Goal: Task Accomplishment & Management: Complete application form

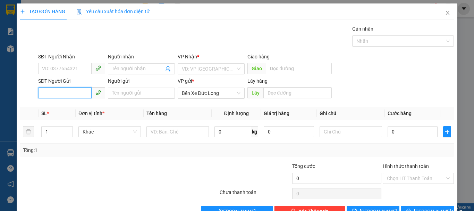
click at [63, 92] on input "SĐT Người Gửi" at bounding box center [64, 92] width 53 height 11
click at [172, 172] on div at bounding box center [183, 174] width 73 height 24
click at [84, 95] on input "SĐT Người Gửi" at bounding box center [64, 92] width 53 height 11
type input "0335847567"
click at [64, 107] on div "0335847567" at bounding box center [71, 107] width 58 height 8
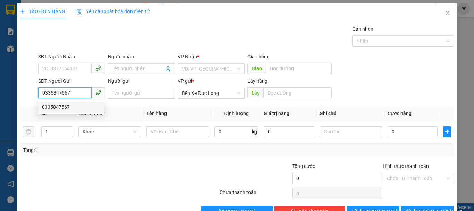
type input "KM 82"
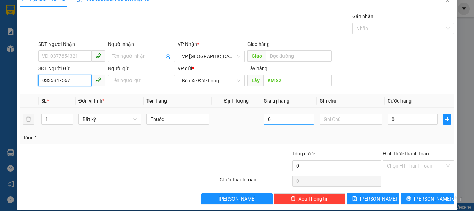
scroll to position [19, 0]
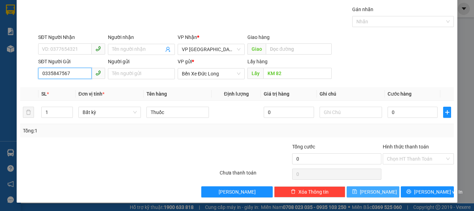
type input "0335847567"
click at [371, 189] on span "[PERSON_NAME]" at bounding box center [378, 192] width 37 height 8
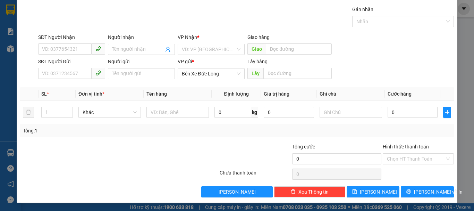
drag, startPoint x: 9, startPoint y: 50, endPoint x: 13, endPoint y: 48, distance: 4.0
click at [10, 49] on div "TẠO ĐƠN HÀNG Yêu cầu xuất hóa đơn điện tử Transit Pickup Surcharge Ids Transit …" at bounding box center [237, 105] width 474 height 211
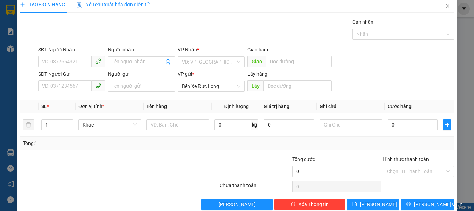
scroll to position [0, 0]
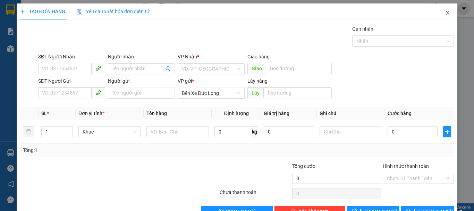
click at [445, 11] on icon "close" at bounding box center [448, 13] width 6 height 6
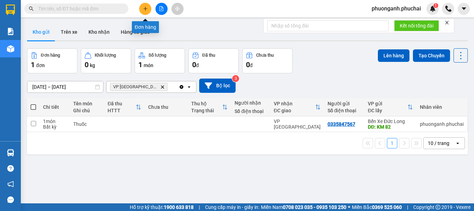
click at [147, 11] on button at bounding box center [145, 9] width 12 height 12
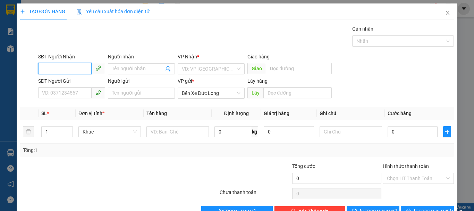
click at [68, 70] on input "SĐT Người Nhận" at bounding box center [64, 68] width 53 height 11
type input "0352056397"
click at [131, 69] on input "Người nhận" at bounding box center [138, 69] width 52 height 8
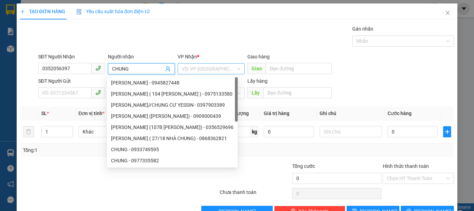
type input "CHUNG"
click at [196, 68] on input "search" at bounding box center [209, 69] width 54 height 10
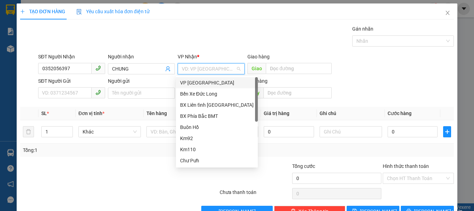
click at [200, 84] on div "VP [GEOGRAPHIC_DATA]" at bounding box center [217, 83] width 74 height 8
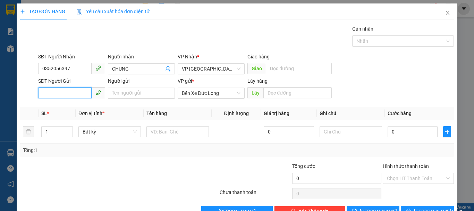
click at [56, 95] on input "SĐT Người Gửi" at bounding box center [64, 92] width 53 height 11
type input "0867942601"
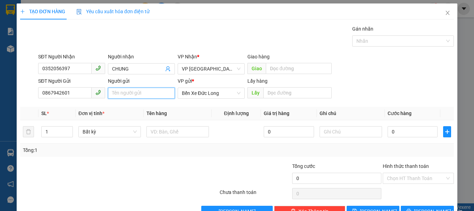
click at [120, 91] on input "Người gửi" at bounding box center [141, 93] width 67 height 11
click at [126, 90] on input "Người gửi" at bounding box center [141, 93] width 67 height 11
click at [104, 134] on span "Bất kỳ" at bounding box center [110, 131] width 54 height 10
type input "[PERSON_NAME]"
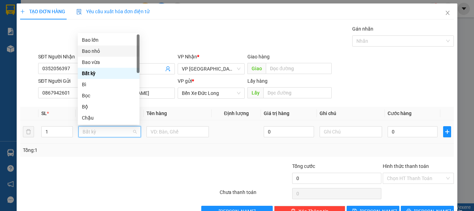
click at [91, 51] on div "Bao nhỏ" at bounding box center [108, 51] width 53 height 8
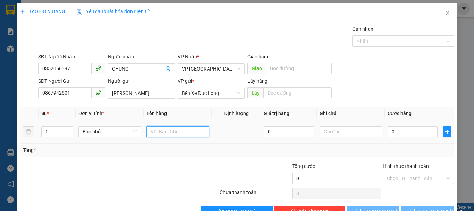
click at [163, 130] on input "text" at bounding box center [178, 131] width 63 height 11
type input "SẦU RIÊNG"
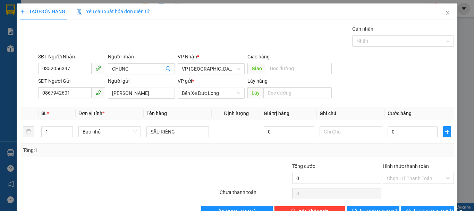
scroll to position [19, 0]
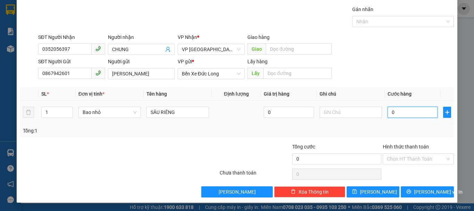
click at [391, 113] on input "0" at bounding box center [413, 112] width 50 height 11
type input "5"
type input "50"
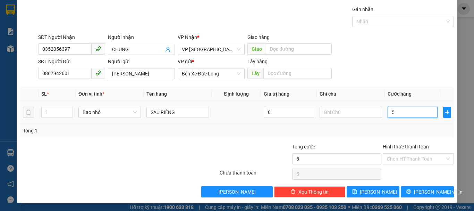
type input "50"
type input "500"
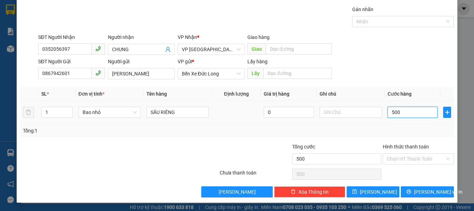
type input "5.000"
type input "50.000"
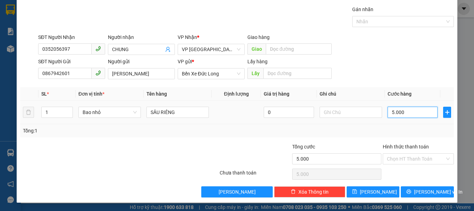
type input "50.000"
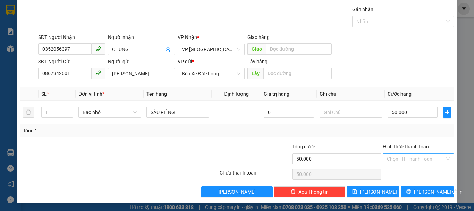
click at [399, 160] on input "Hình thức thanh toán" at bounding box center [416, 158] width 58 height 10
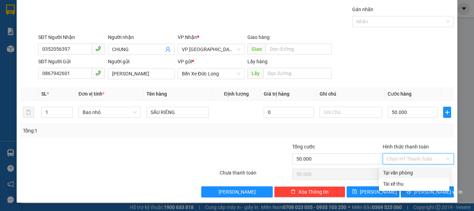
click at [394, 175] on div "Tại văn phòng" at bounding box center [414, 173] width 62 height 8
type input "0"
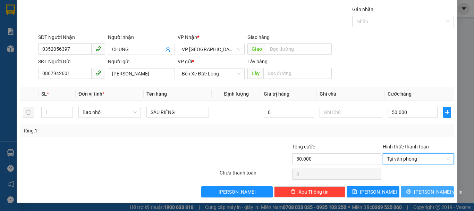
click at [412, 194] on span "printer" at bounding box center [409, 192] width 5 height 6
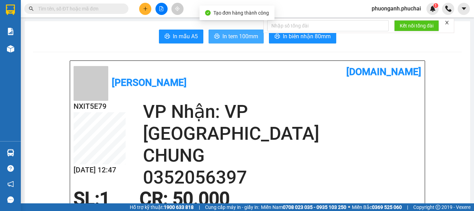
click at [230, 35] on span "In tem 100mm" at bounding box center [241, 36] width 36 height 9
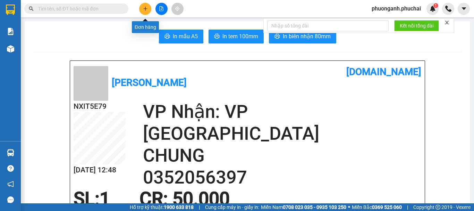
click at [145, 9] on icon "plus" at bounding box center [145, 8] width 4 height 0
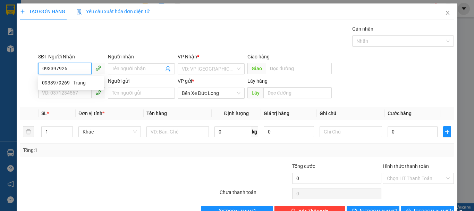
type input "0933979269"
click at [81, 84] on div "0933979269 - Trung" at bounding box center [71, 83] width 58 height 8
type input "Trung"
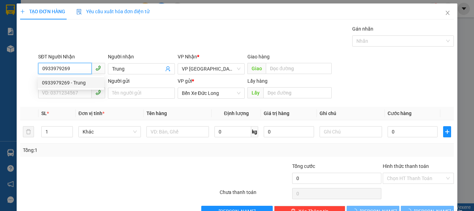
type input "80.000"
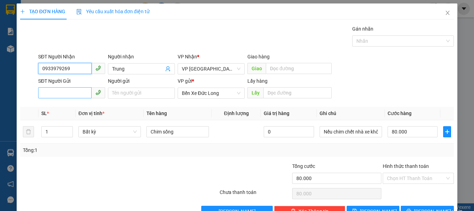
type input "0933979269"
click at [76, 97] on input "SĐT Người Gửi" at bounding box center [64, 92] width 53 height 11
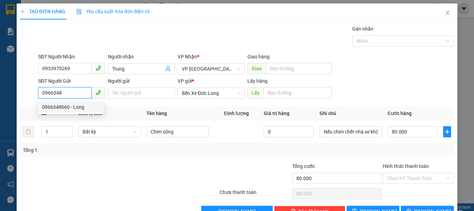
click at [75, 108] on div "0966348660 - Long" at bounding box center [71, 107] width 58 height 8
type input "0966348660"
type input "Long"
type input "0966348660"
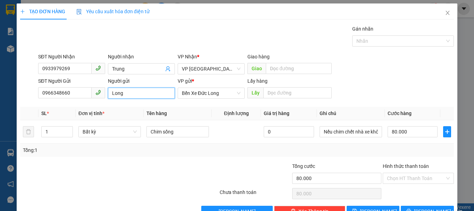
click at [131, 91] on input "Long" at bounding box center [141, 93] width 67 height 11
type input "L"
type input "[PERSON_NAME]"
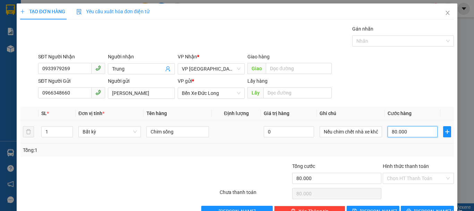
click at [403, 132] on input "80.000" at bounding box center [413, 131] width 50 height 11
type input "0"
type input "1"
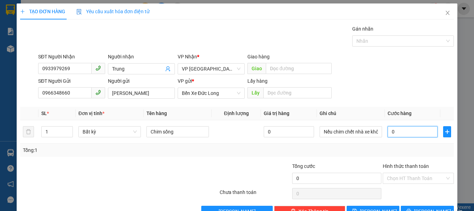
type input "1"
type input "01"
type input "10"
type input "010"
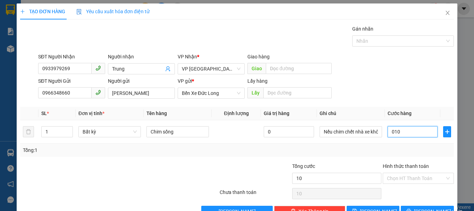
type input "100"
type input "0.100"
type input "1.000"
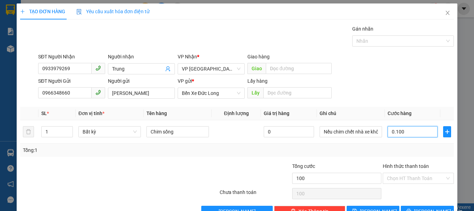
type input "01.000"
type input "10.000"
type input "010.000"
type input "1.000"
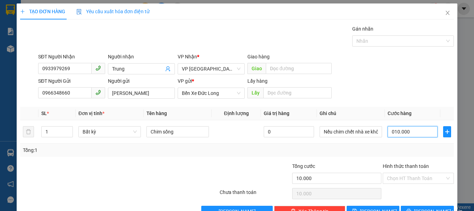
type input "1.000"
type input "01.000"
type input "100"
type input "0.100"
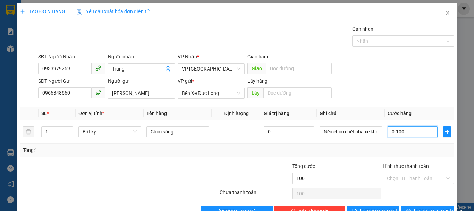
type input "10"
type input "010"
type input "1"
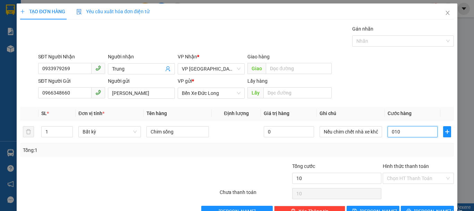
type input "01"
type input "0"
drag, startPoint x: 394, startPoint y: 126, endPoint x: 394, endPoint y: 130, distance: 4.2
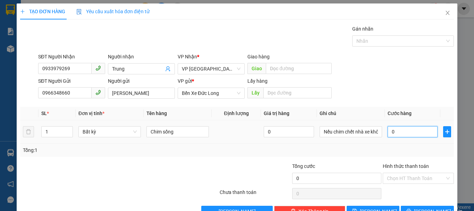
click at [394, 130] on input "0" at bounding box center [413, 131] width 50 height 11
click at [394, 132] on input "0" at bounding box center [413, 131] width 50 height 11
click at [393, 132] on input "0" at bounding box center [413, 131] width 50 height 11
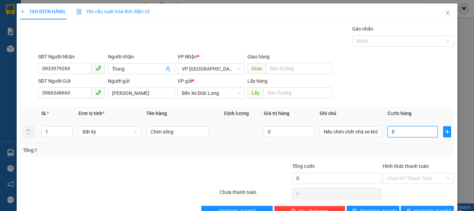
type input "1"
type input "10"
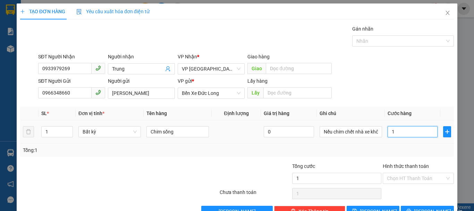
type input "10"
type input "100"
type input "1.000"
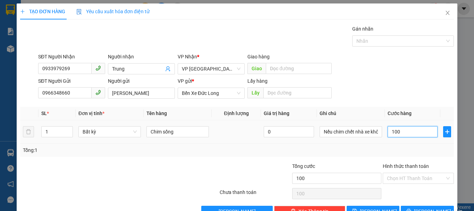
type input "1.000"
type input "10.000"
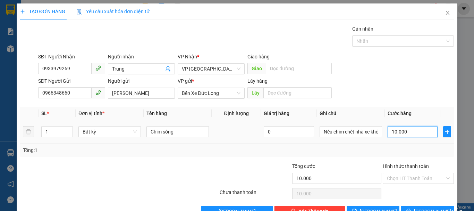
type input "100.000"
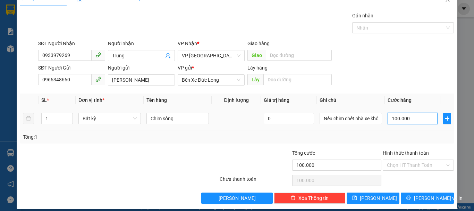
scroll to position [19, 0]
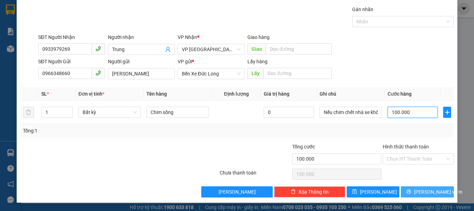
type input "100.000"
click at [421, 192] on span "[PERSON_NAME] và In" at bounding box center [438, 192] width 49 height 8
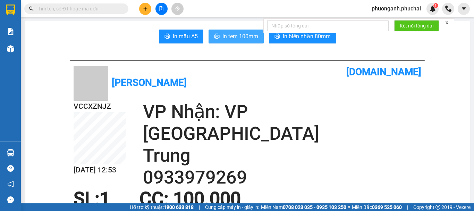
click at [243, 38] on span "In tem 100mm" at bounding box center [241, 36] width 36 height 9
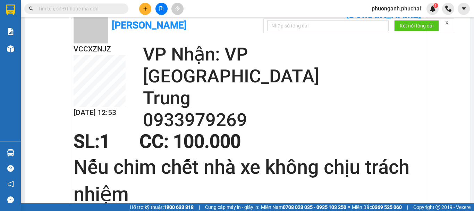
scroll to position [69, 0]
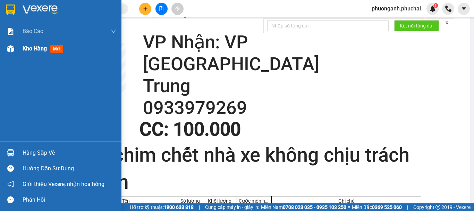
click at [33, 50] on span "Kho hàng" at bounding box center [35, 48] width 24 height 7
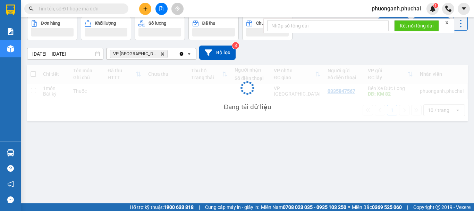
scroll to position [32, 0]
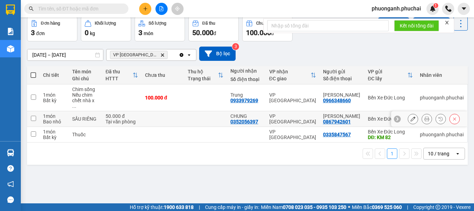
click at [34, 112] on td at bounding box center [33, 119] width 13 height 16
checkbox input "true"
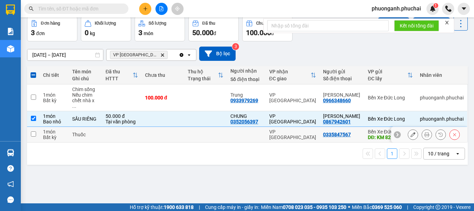
click at [33, 134] on input "checkbox" at bounding box center [33, 133] width 5 height 5
checkbox input "true"
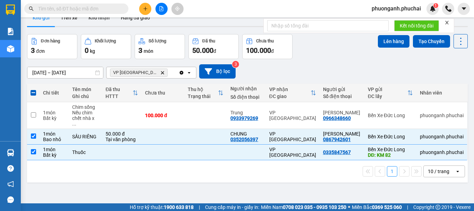
scroll to position [0, 0]
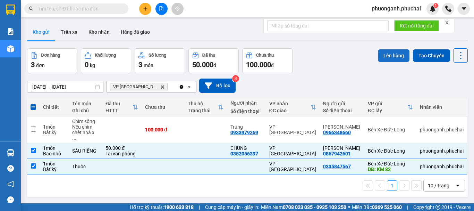
click at [393, 49] on button "Lên hàng" at bounding box center [394, 55] width 32 height 13
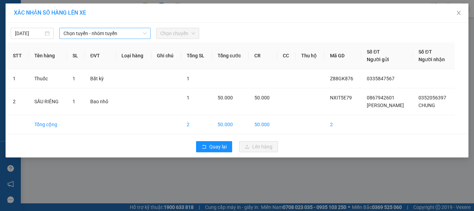
click at [96, 30] on span "Chọn tuyến - nhóm tuyến" at bounding box center [105, 33] width 83 height 10
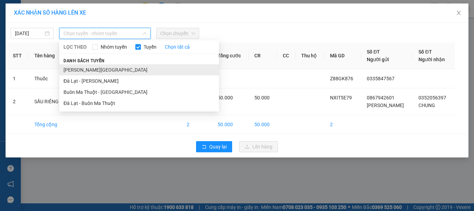
click at [88, 73] on li "[PERSON_NAME][GEOGRAPHIC_DATA]" at bounding box center [139, 69] width 160 height 11
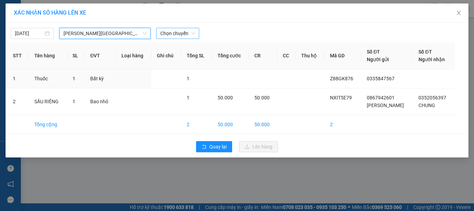
click at [187, 32] on span "Chọn chuyến" at bounding box center [177, 33] width 35 height 10
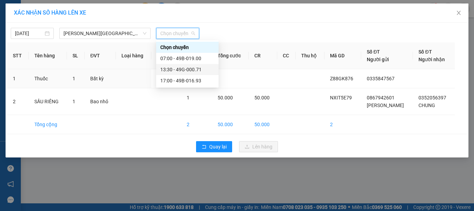
click at [171, 71] on div "13:30 - 49G-000.71" at bounding box center [187, 70] width 54 height 8
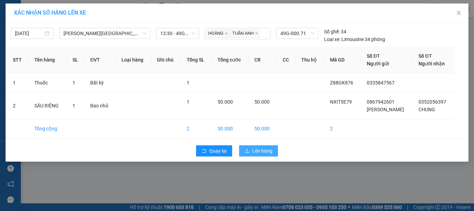
click at [259, 151] on span "Lên hàng" at bounding box center [262, 151] width 20 height 8
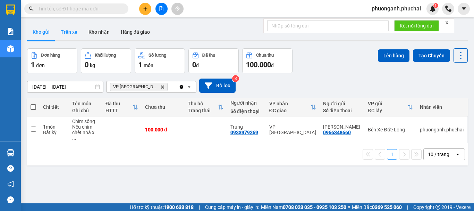
click at [74, 31] on button "Trên xe" at bounding box center [69, 32] width 28 height 17
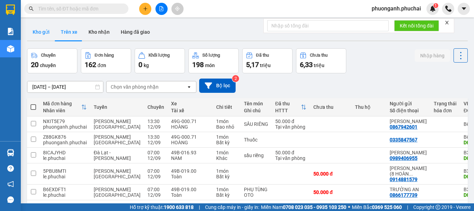
click at [41, 31] on button "Kho gửi" at bounding box center [41, 32] width 28 height 17
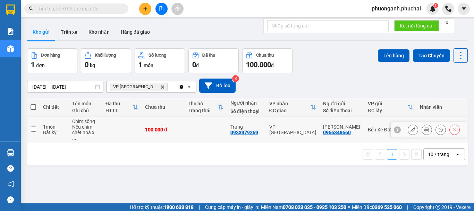
click at [32, 126] on input "checkbox" at bounding box center [33, 128] width 5 height 5
checkbox input "true"
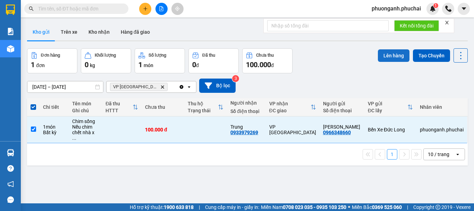
click at [385, 57] on button "Lên hàng" at bounding box center [394, 55] width 32 height 13
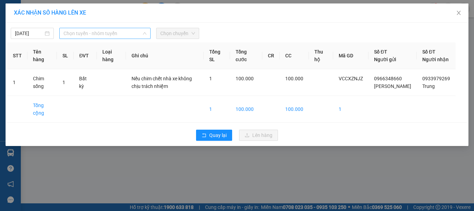
click at [115, 30] on span "Chọn tuyến - nhóm tuyến" at bounding box center [105, 33] width 83 height 10
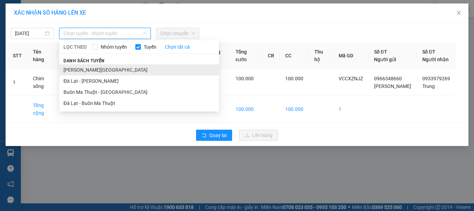
click at [85, 71] on li "[PERSON_NAME][GEOGRAPHIC_DATA]" at bounding box center [139, 69] width 160 height 11
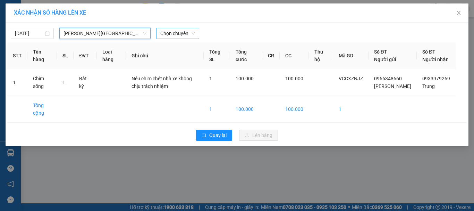
click at [190, 32] on span "Chọn chuyến" at bounding box center [177, 33] width 35 height 10
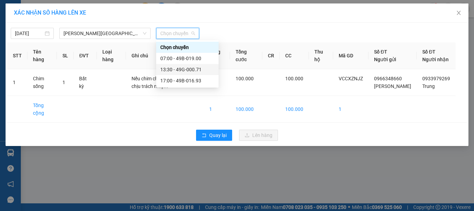
click at [177, 69] on div "13:30 - 49G-000.71" at bounding box center [187, 70] width 54 height 8
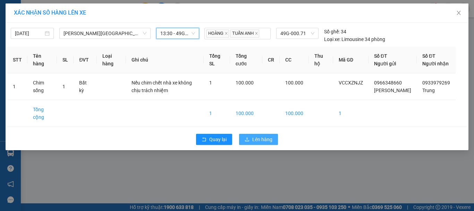
click at [260, 143] on span "Lên hàng" at bounding box center [262, 139] width 20 height 8
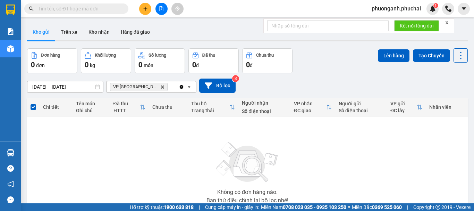
click at [118, 0] on html "Kết quả tìm kiếm ( 0 ) Bộ lọc No Data phuonganh.phuchai 1 Báo cáo Mẫu 1: Báo cá…" at bounding box center [237, 105] width 474 height 211
click at [70, 36] on button "Trên xe" at bounding box center [69, 32] width 28 height 17
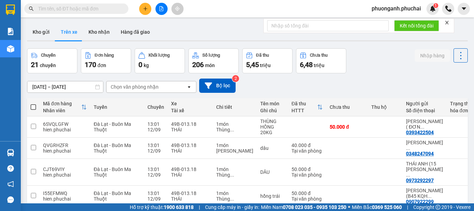
click at [159, 82] on div "Chọn văn phòng nhận" at bounding box center [147, 86] width 80 height 11
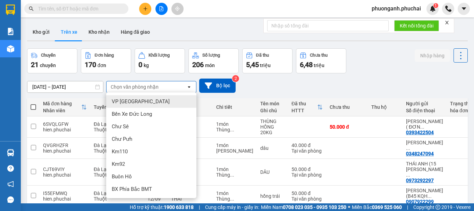
click at [125, 103] on span "VP [GEOGRAPHIC_DATA]" at bounding box center [141, 101] width 58 height 7
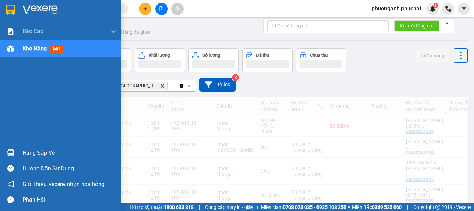
click at [40, 53] on div "Kho hàng mới" at bounding box center [70, 48] width 94 height 17
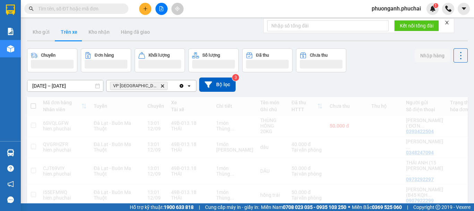
click at [448, 22] on icon "close" at bounding box center [447, 22] width 5 height 5
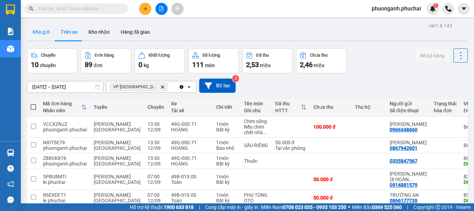
click at [47, 31] on button "Kho gửi" at bounding box center [41, 32] width 28 height 17
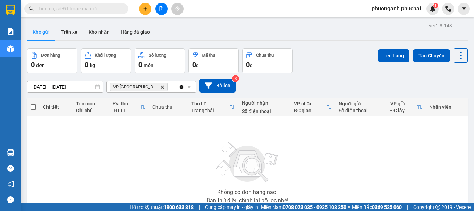
click at [163, 8] on icon "file-add" at bounding box center [162, 8] width 4 height 5
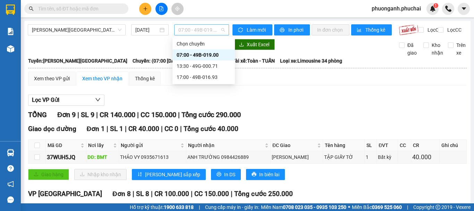
click at [191, 29] on span "07:00 - 49B-019.00" at bounding box center [201, 30] width 47 height 10
click at [190, 78] on div "17:00 - 49B-016.93" at bounding box center [204, 77] width 54 height 8
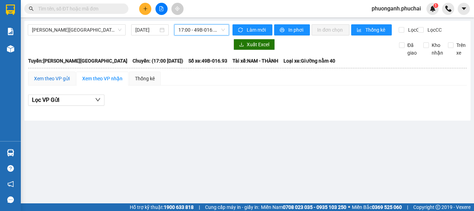
click at [38, 82] on div "Xem theo VP gửi" at bounding box center [52, 79] width 36 height 8
click at [206, 32] on span "17:00 - 49B-016.93" at bounding box center [201, 30] width 47 height 10
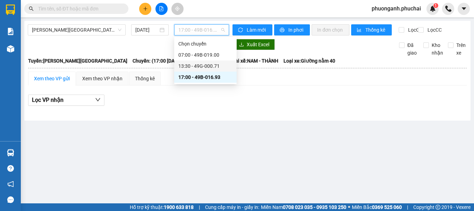
click at [194, 66] on div "13:30 - 49G-000.71" at bounding box center [205, 66] width 54 height 8
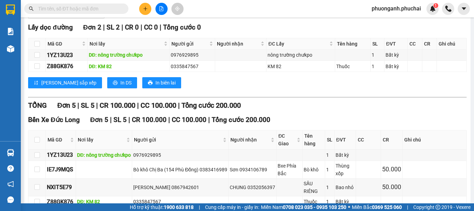
scroll to position [12, 0]
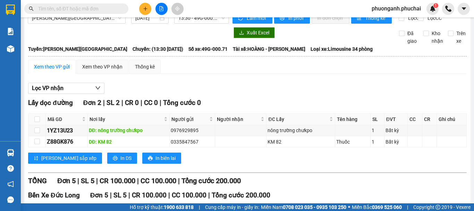
click at [65, 70] on div "Xem theo VP gửi" at bounding box center [52, 67] width 36 height 8
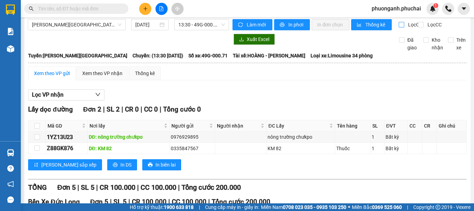
scroll to position [0, 0]
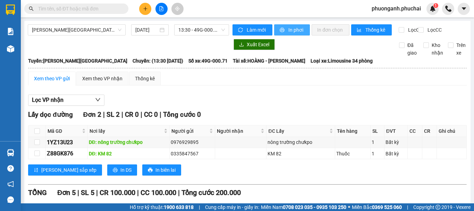
click at [289, 29] on span "In phơi" at bounding box center [297, 30] width 16 height 8
click at [290, 30] on span "In phơi" at bounding box center [297, 30] width 16 height 8
click at [76, 27] on span "[PERSON_NAME][GEOGRAPHIC_DATA]" at bounding box center [77, 30] width 90 height 10
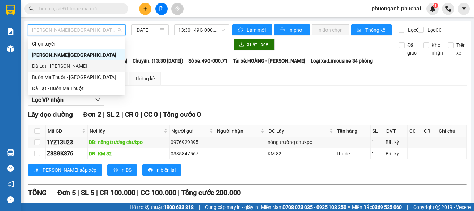
click at [55, 64] on div "Đà Lạt - [PERSON_NAME]" at bounding box center [76, 66] width 89 height 8
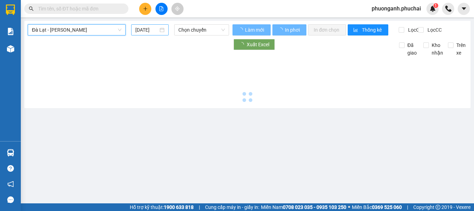
click at [144, 33] on input "[DATE]" at bounding box center [146, 30] width 23 height 8
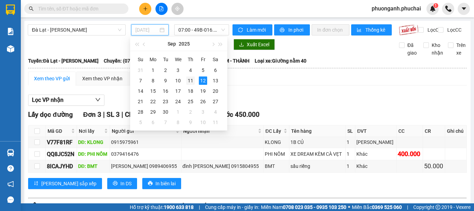
click at [191, 78] on div "11" at bounding box center [190, 80] width 8 height 8
type input "[DATE]"
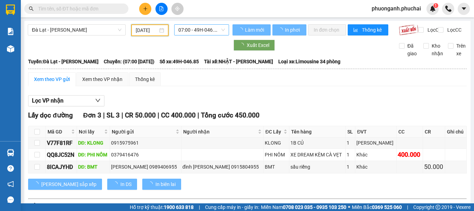
click at [210, 27] on span "07:00 - 49H-046.85" at bounding box center [201, 30] width 47 height 10
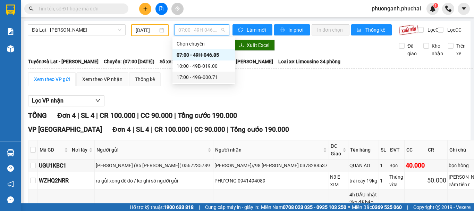
click at [192, 76] on div "17:00 - 49G-000.71" at bounding box center [204, 77] width 54 height 8
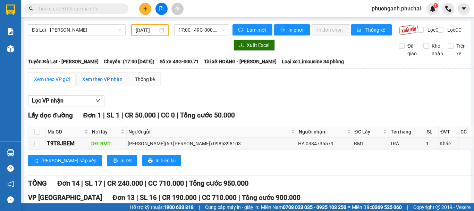
click at [101, 82] on div "Xem theo VP nhận" at bounding box center [102, 79] width 40 height 8
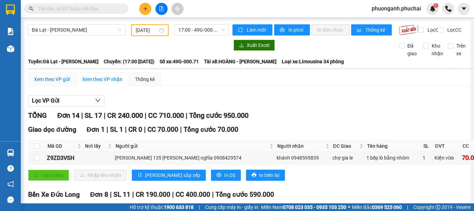
click at [58, 83] on div "Xem theo VP gửi" at bounding box center [52, 79] width 36 height 8
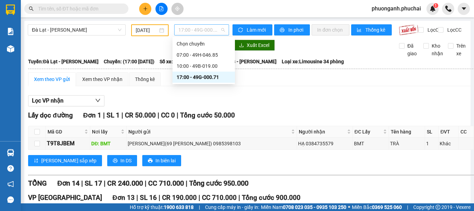
click at [200, 27] on span "17:00 - 49G-000.71" at bounding box center [201, 30] width 47 height 10
click at [113, 83] on div "Xem theo VP nhận" at bounding box center [102, 79] width 40 height 8
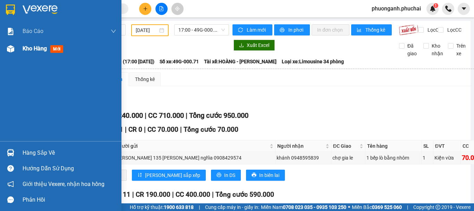
click at [19, 47] on div "Kho hàng mới" at bounding box center [61, 48] width 122 height 17
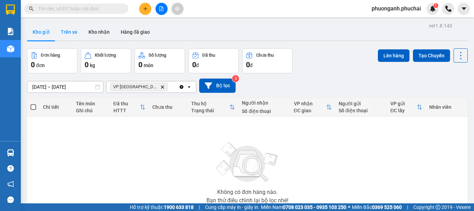
click at [71, 30] on button "Trên xe" at bounding box center [69, 32] width 28 height 17
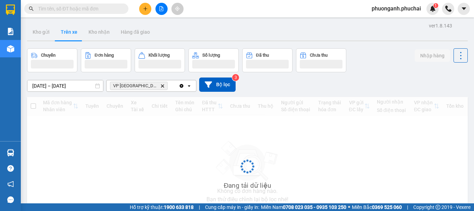
click at [56, 55] on div "Chuyến" at bounding box center [48, 55] width 15 height 5
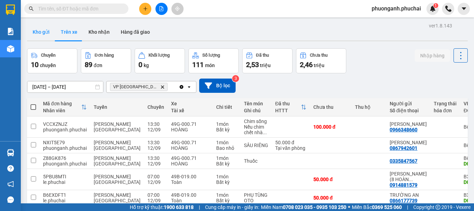
click at [43, 30] on button "Kho gửi" at bounding box center [41, 32] width 28 height 17
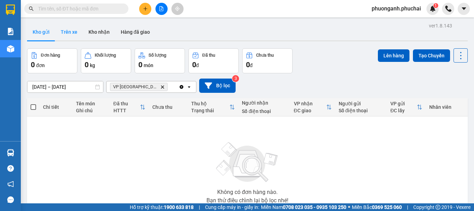
click at [55, 35] on button "Trên xe" at bounding box center [69, 32] width 28 height 17
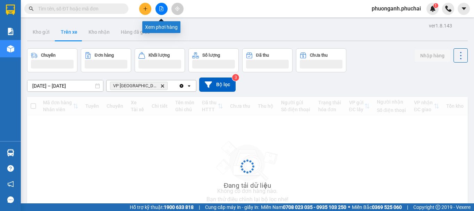
click at [164, 9] on button at bounding box center [162, 9] width 12 height 12
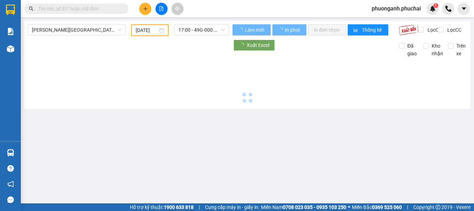
type input "[DATE]"
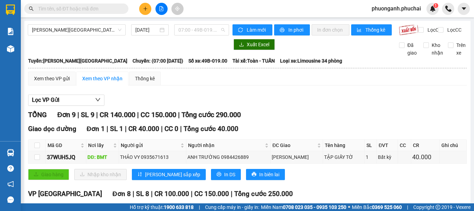
drag, startPoint x: 194, startPoint y: 32, endPoint x: 196, endPoint y: 36, distance: 5.2
click at [195, 32] on span "07:00 - 49B-019.00" at bounding box center [201, 30] width 47 height 10
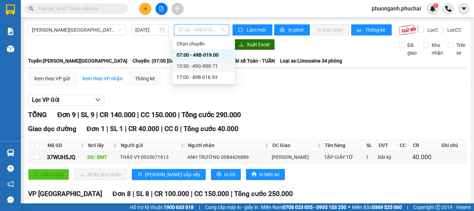
click at [191, 65] on div "13:30 - 49G-000.71" at bounding box center [204, 66] width 54 height 8
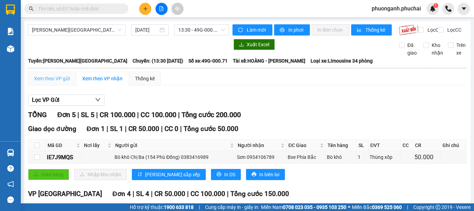
click at [54, 85] on div "Xem theo VP gửi" at bounding box center [52, 79] width 48 height 14
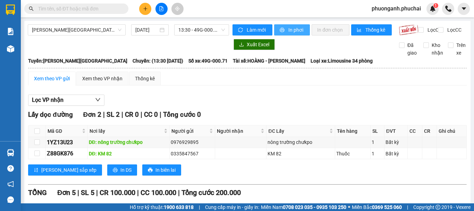
click at [291, 28] on span "In phơi" at bounding box center [297, 30] width 16 height 8
click at [294, 31] on span "In phơi" at bounding box center [297, 30] width 16 height 8
